Goal: Find specific page/section: Find specific page/section

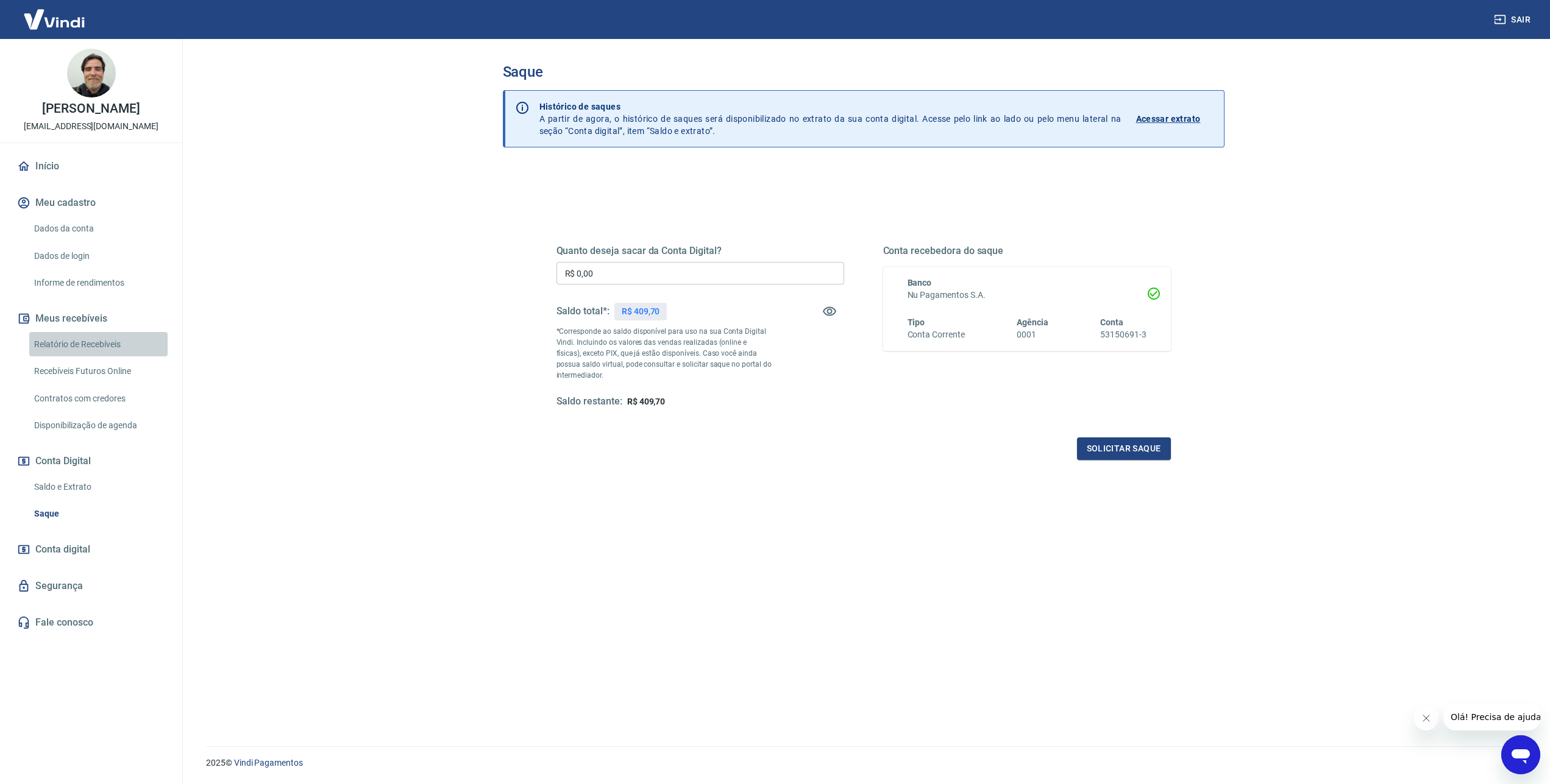
click at [116, 342] on link "Relatório de Recebíveis" at bounding box center [98, 345] width 138 height 25
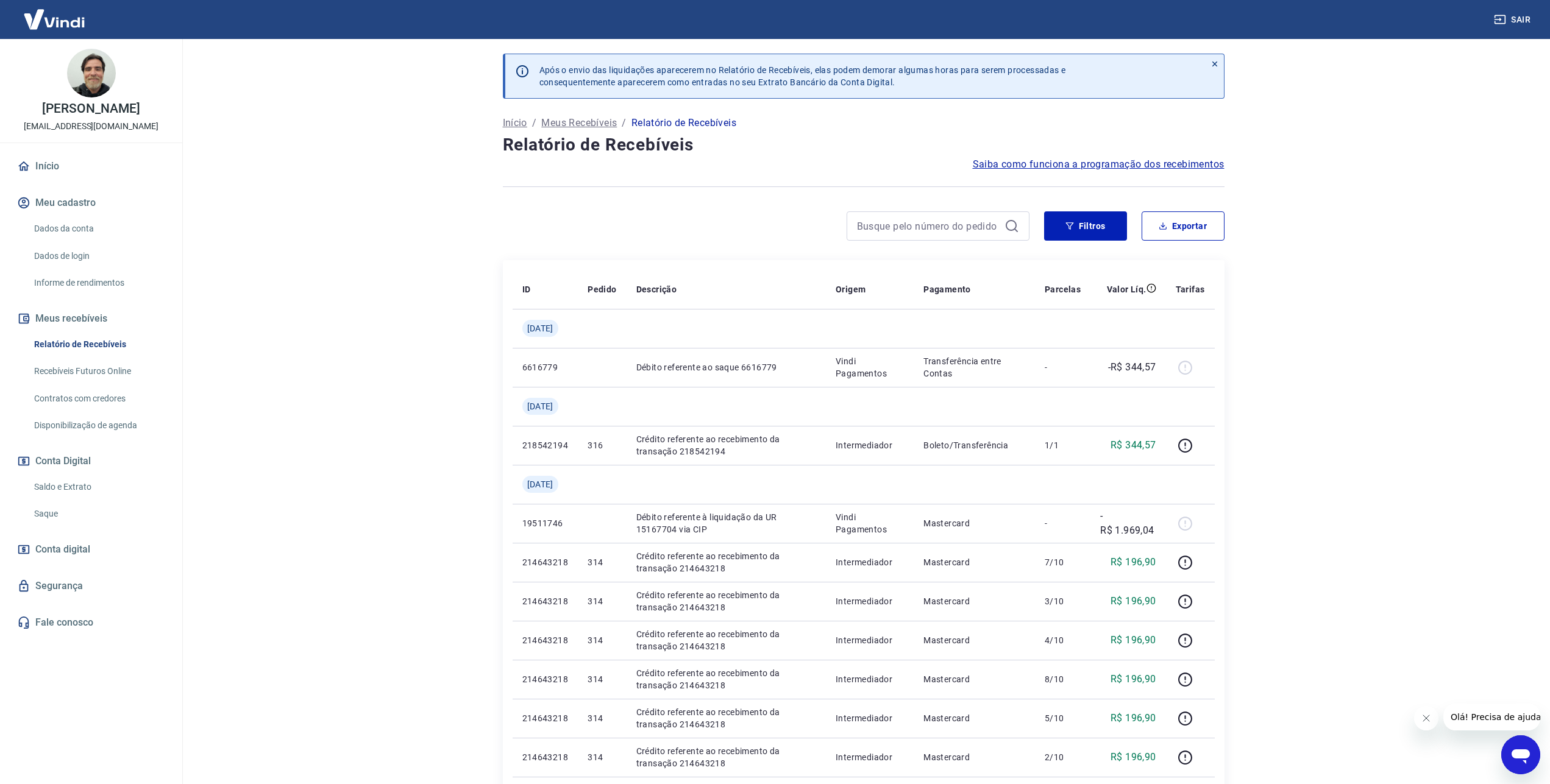
click at [514, 125] on p "Início" at bounding box center [514, 123] width 24 height 14
